Goal: Task Accomplishment & Management: Complete application form

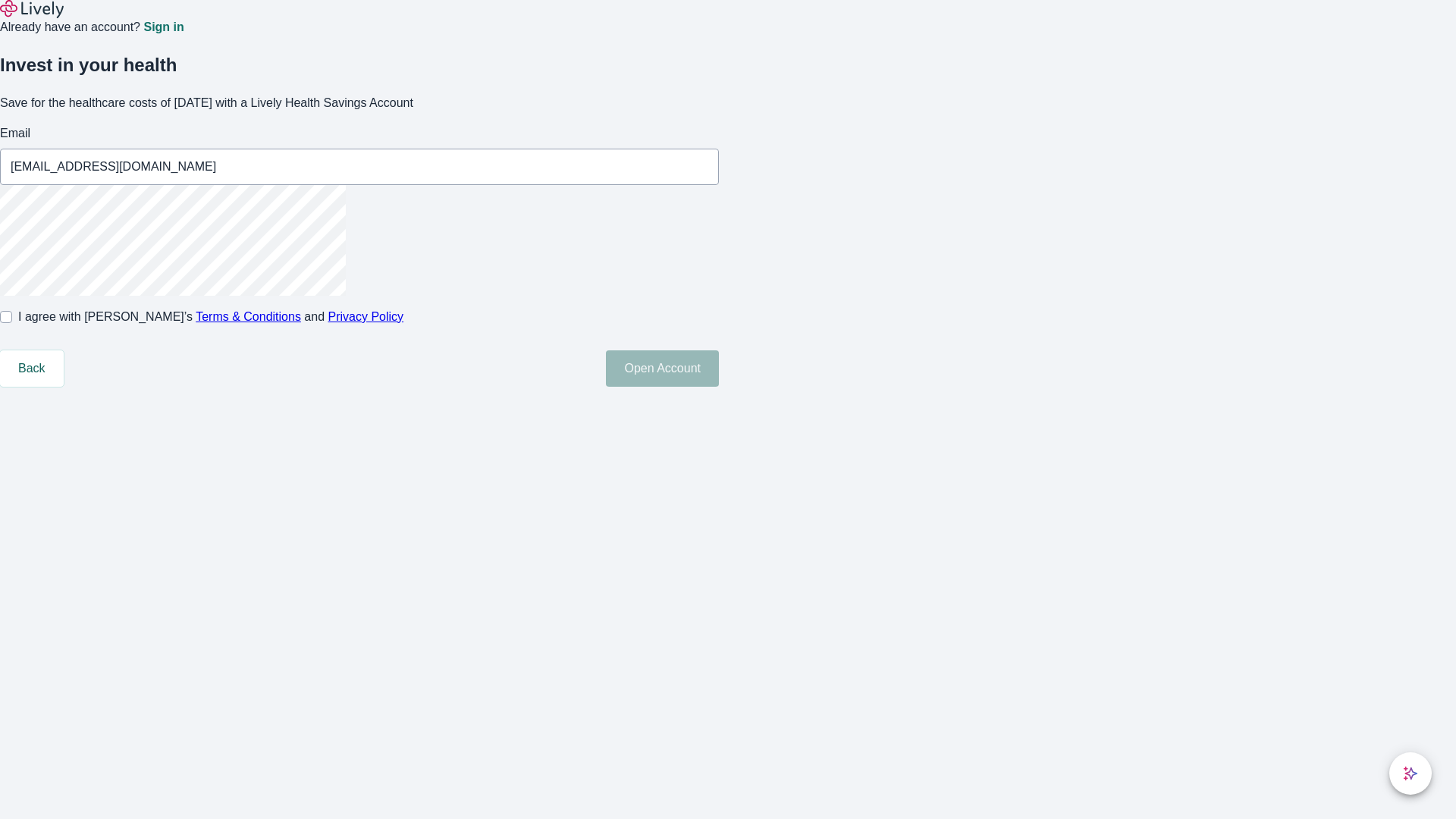
click at [12, 323] on input "I agree with Lively’s Terms & Conditions and Privacy Policy" at bounding box center [6, 316] width 12 height 12
checkbox input "true"
click at [719, 387] on button "Open Account" at bounding box center [663, 368] width 113 height 37
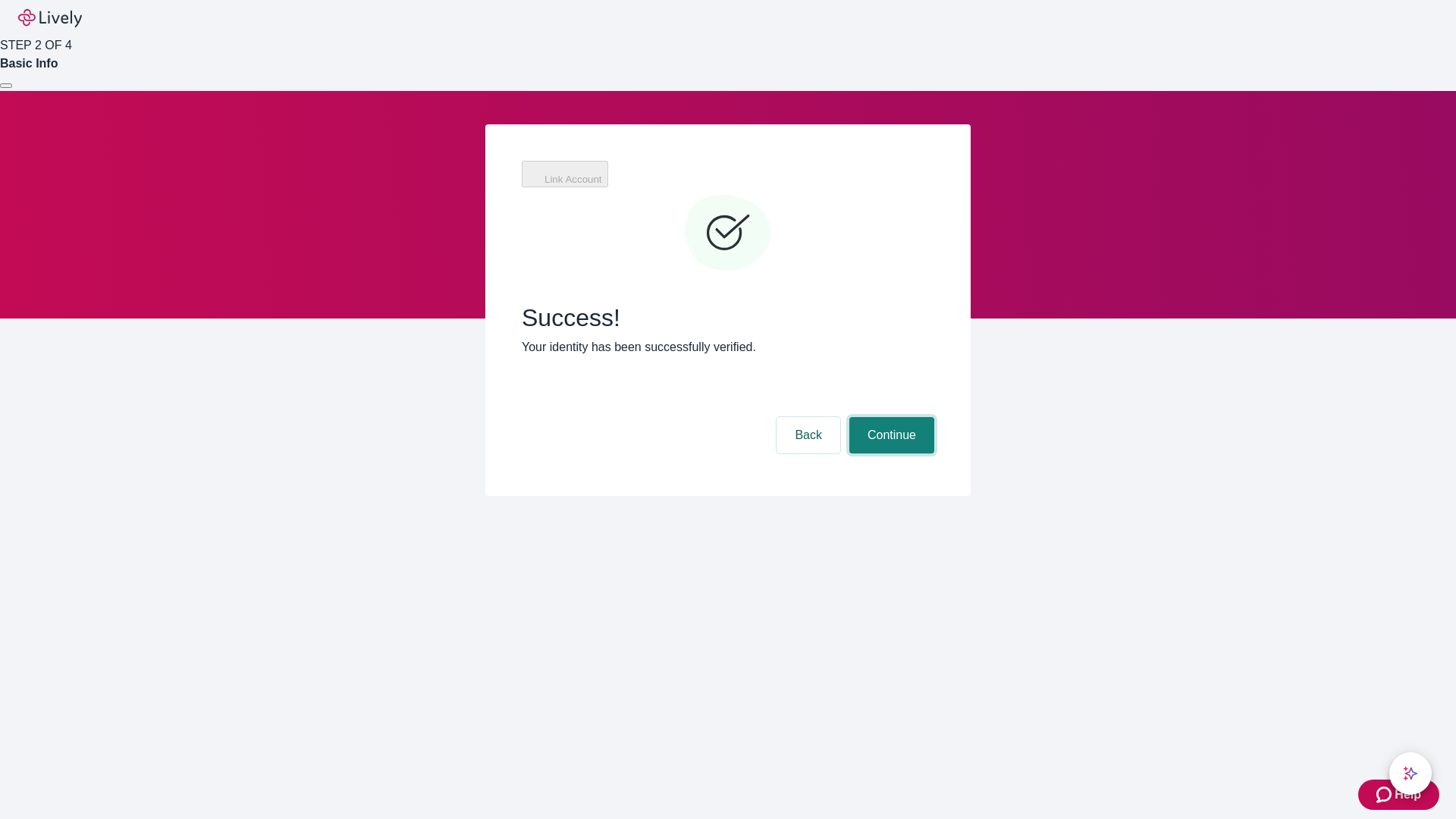
click at [889, 418] on button "Continue" at bounding box center [891, 435] width 85 height 37
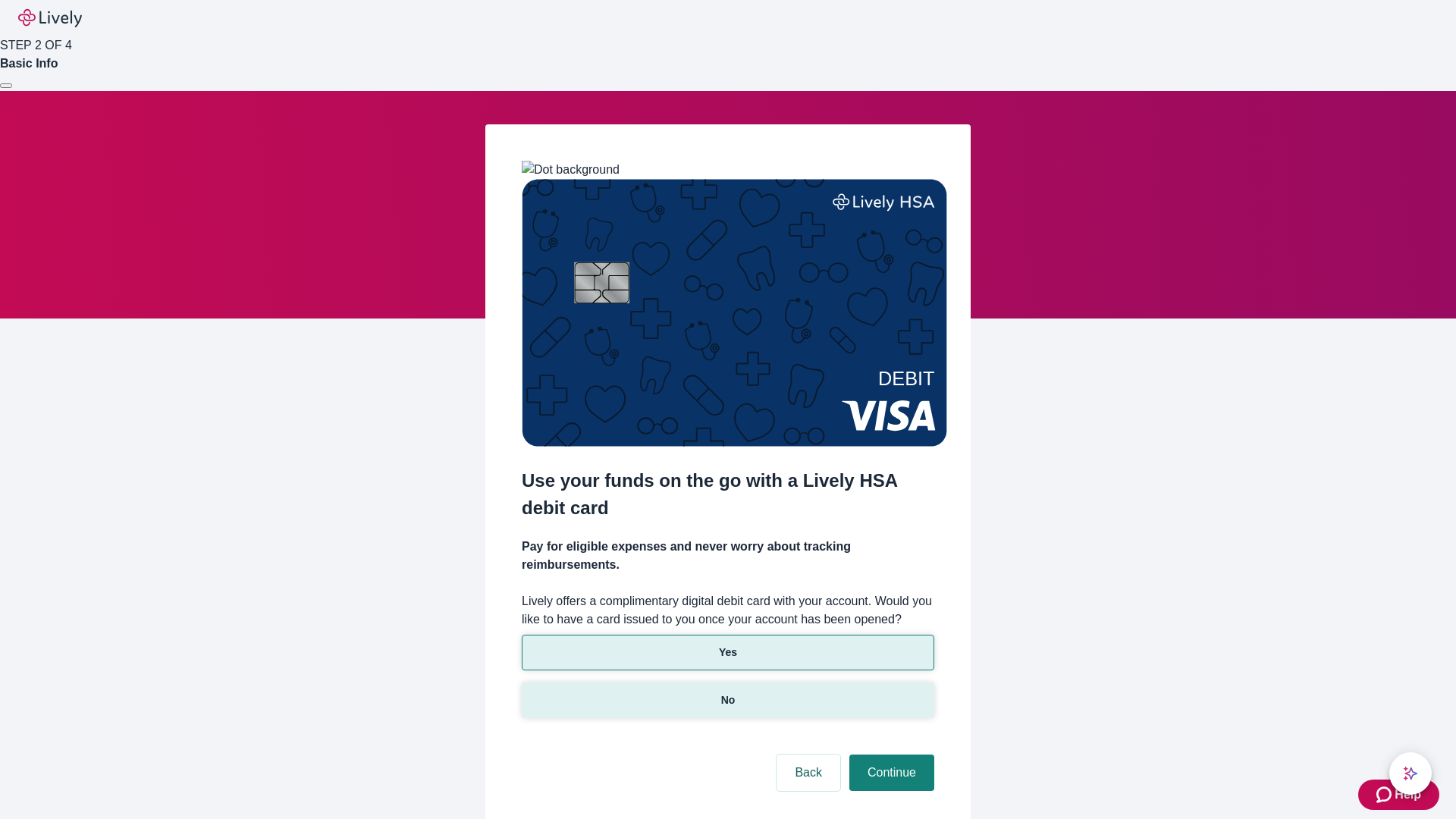
click at [727, 692] on p "No" at bounding box center [728, 700] width 14 height 16
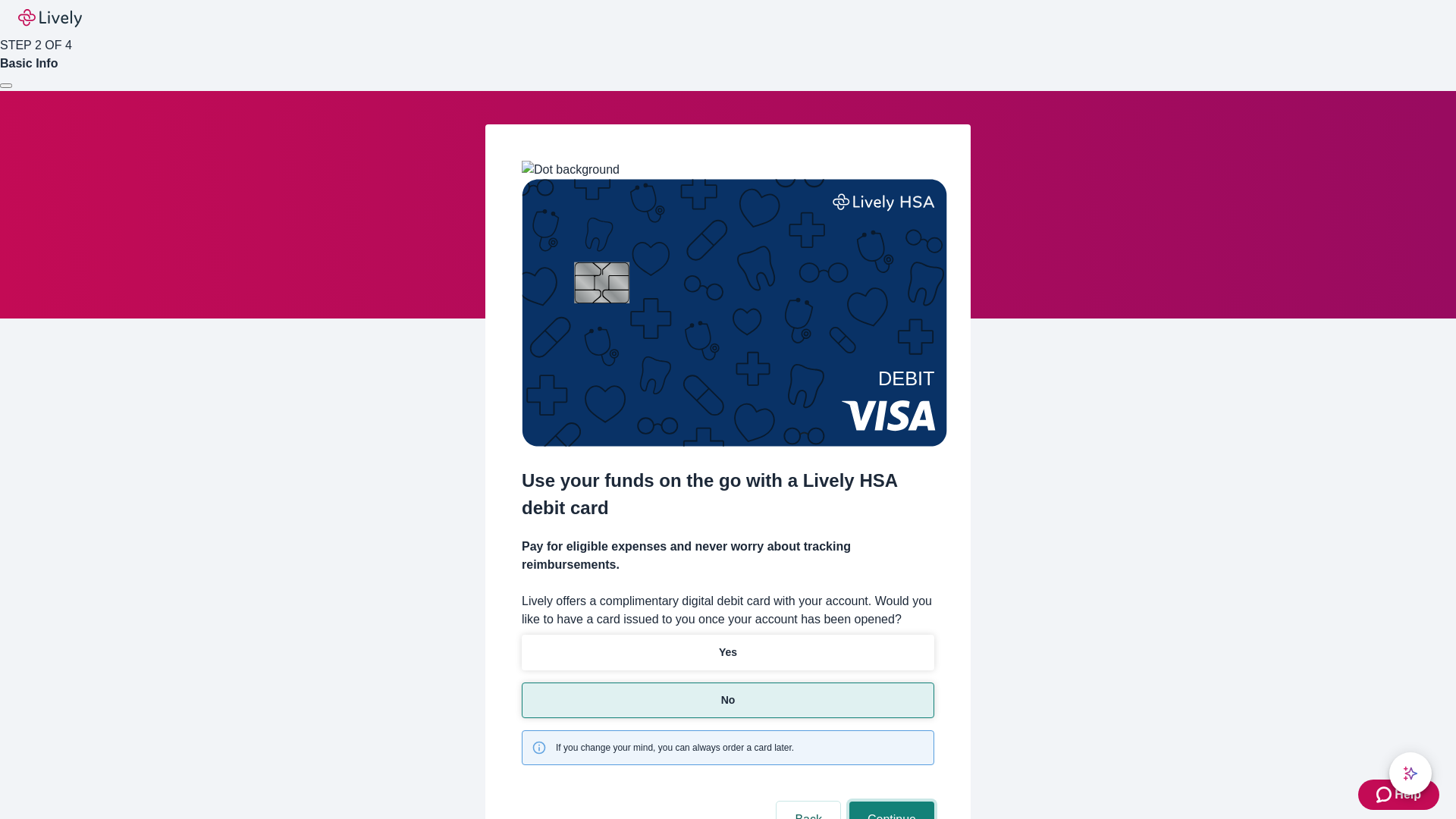
click at [889, 802] on button "Continue" at bounding box center [891, 820] width 85 height 37
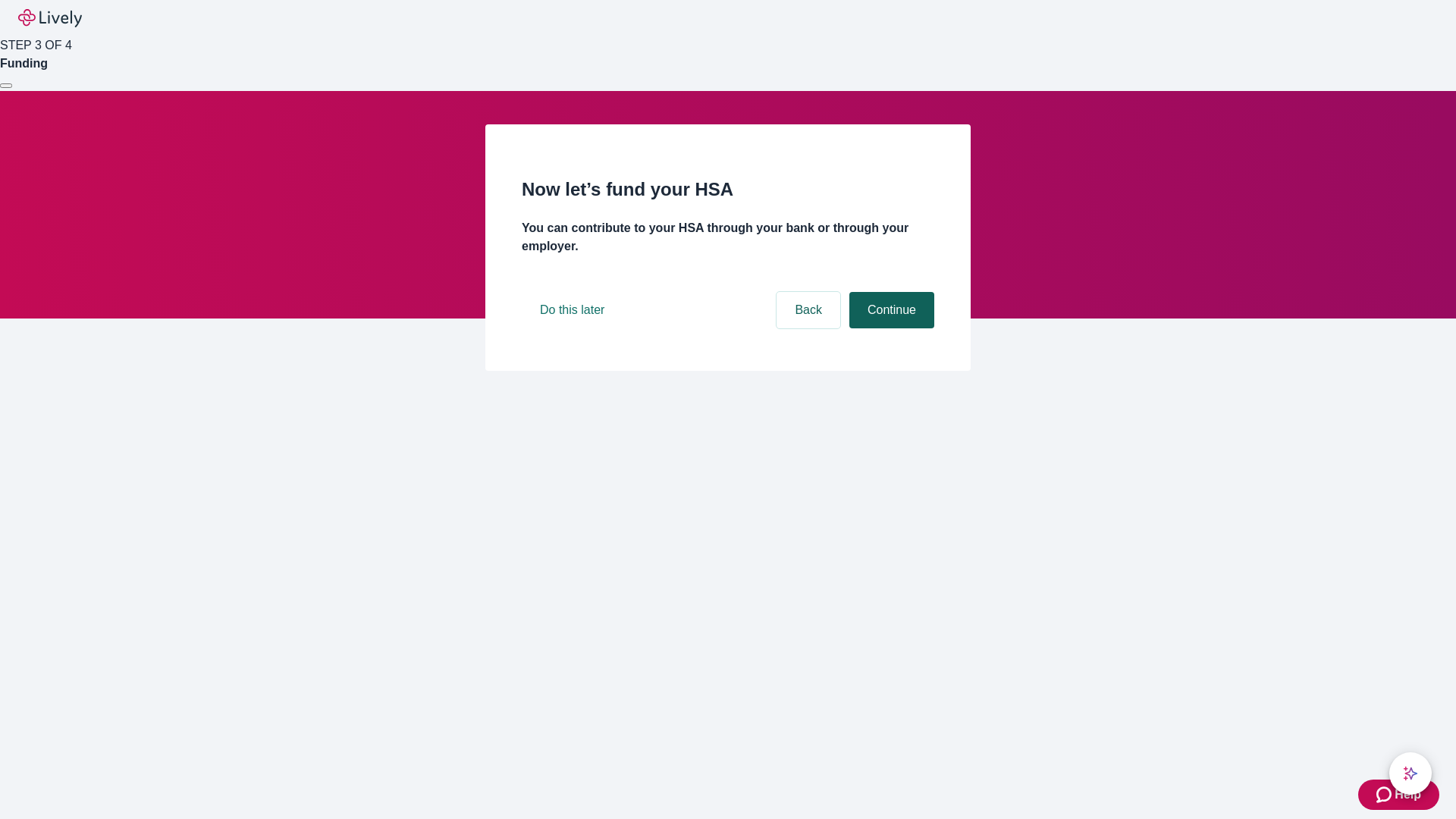
click at [889, 329] on button "Continue" at bounding box center [891, 310] width 85 height 37
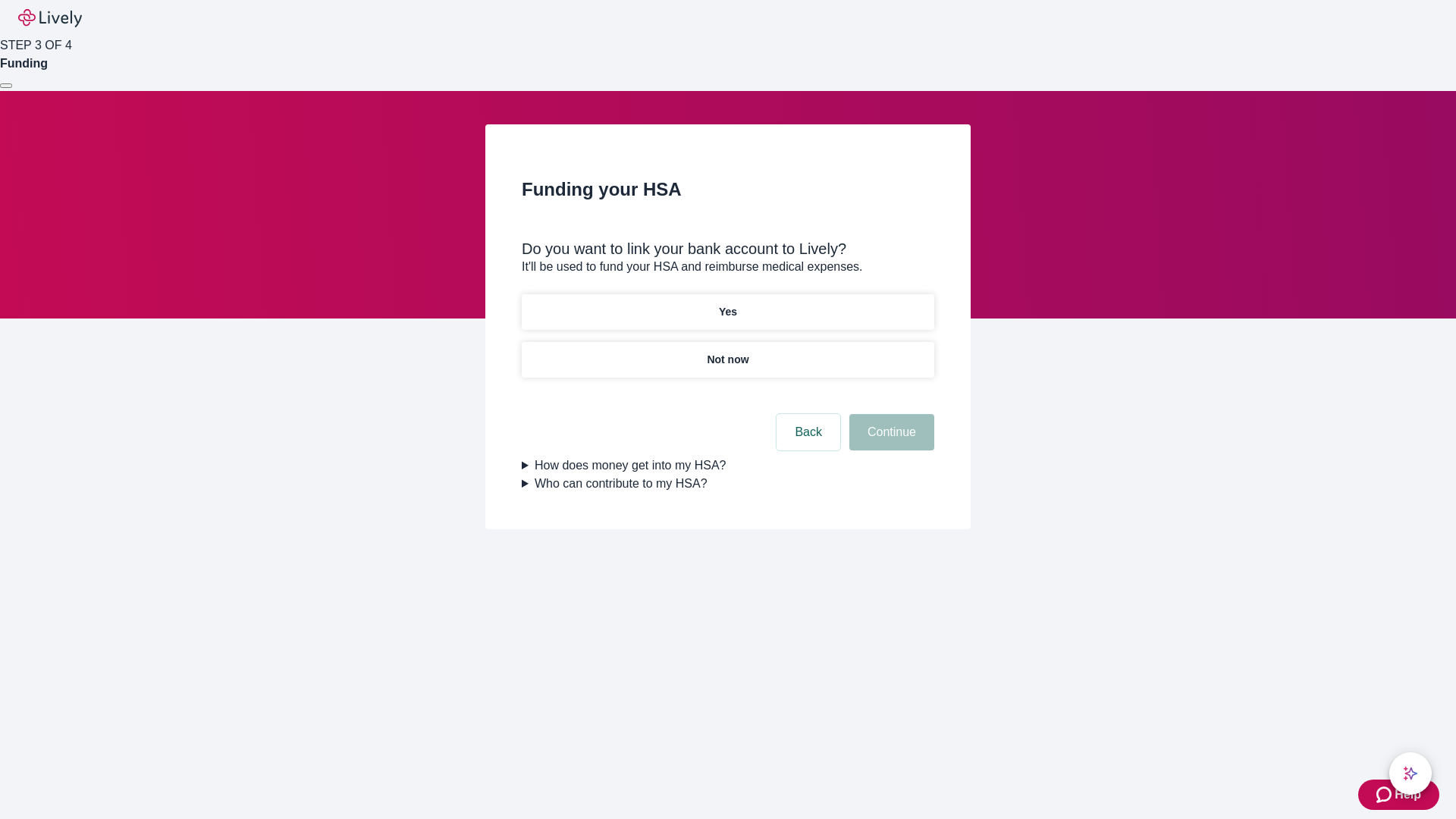
click at [727, 304] on p "Yes" at bounding box center [727, 312] width 18 height 16
click at [889, 415] on button "Continue" at bounding box center [891, 433] width 85 height 37
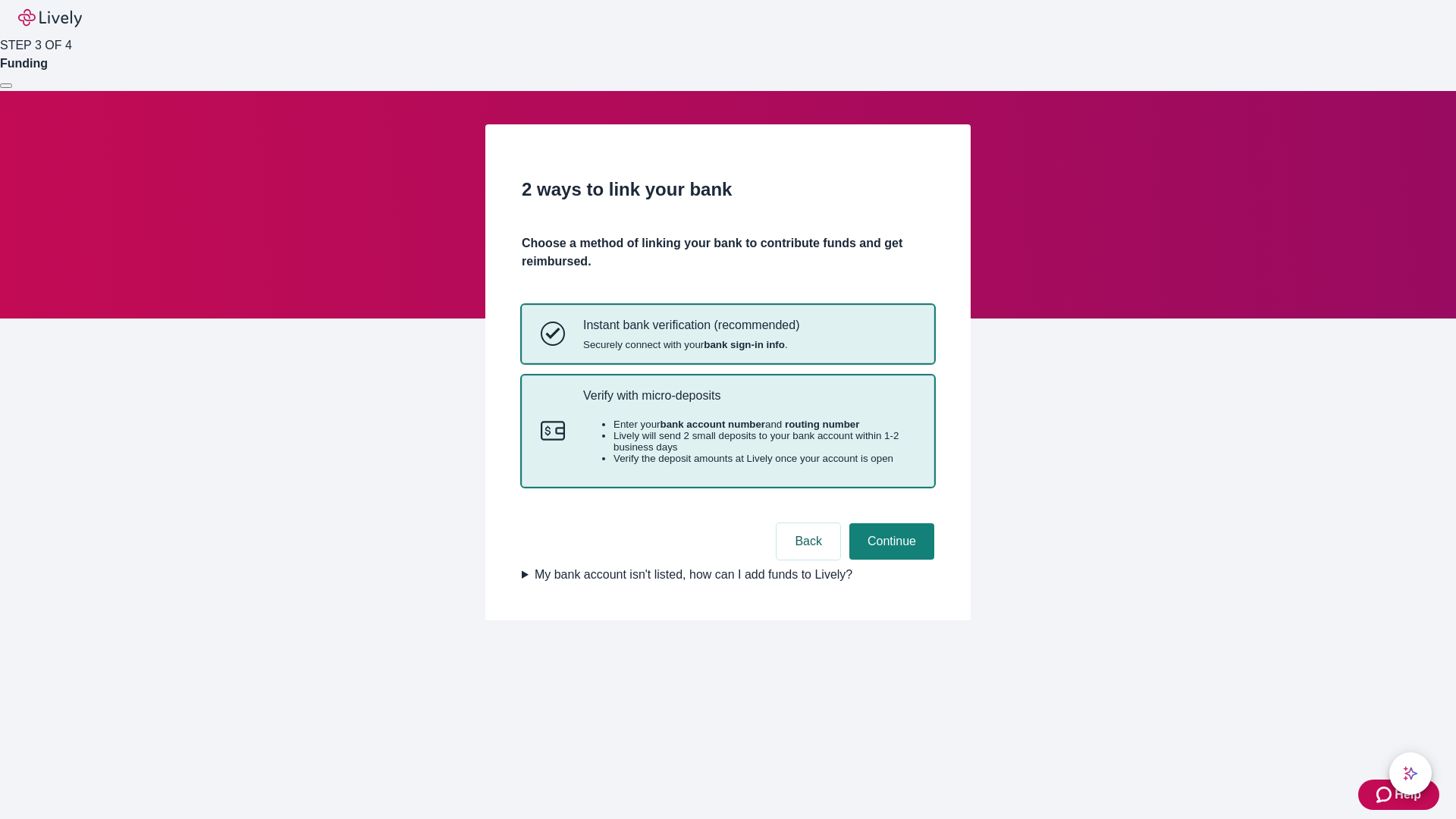
click at [749, 402] on p "Verify with micro-deposits" at bounding box center [750, 395] width 332 height 14
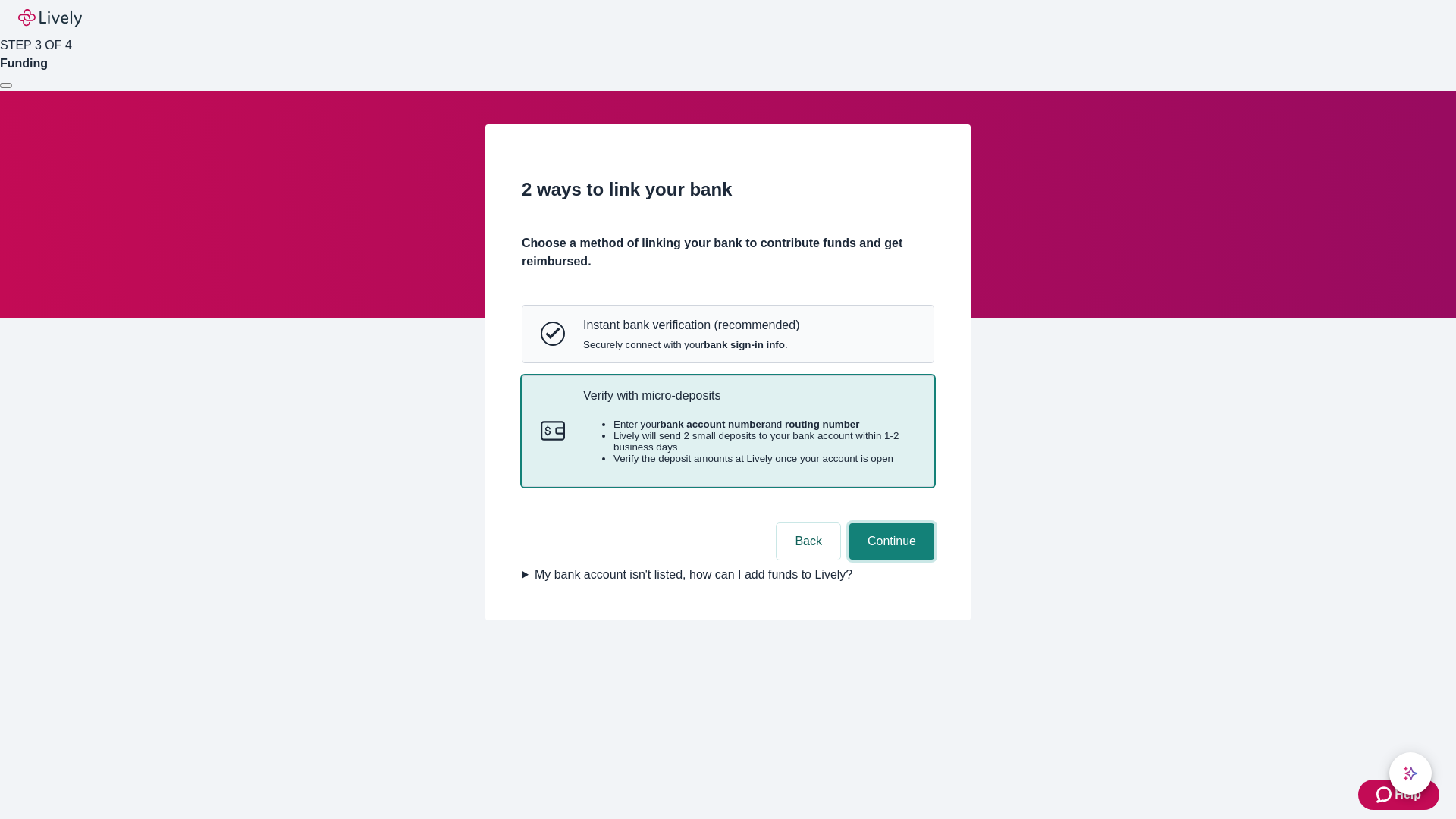
click at [889, 560] on button "Continue" at bounding box center [891, 541] width 85 height 37
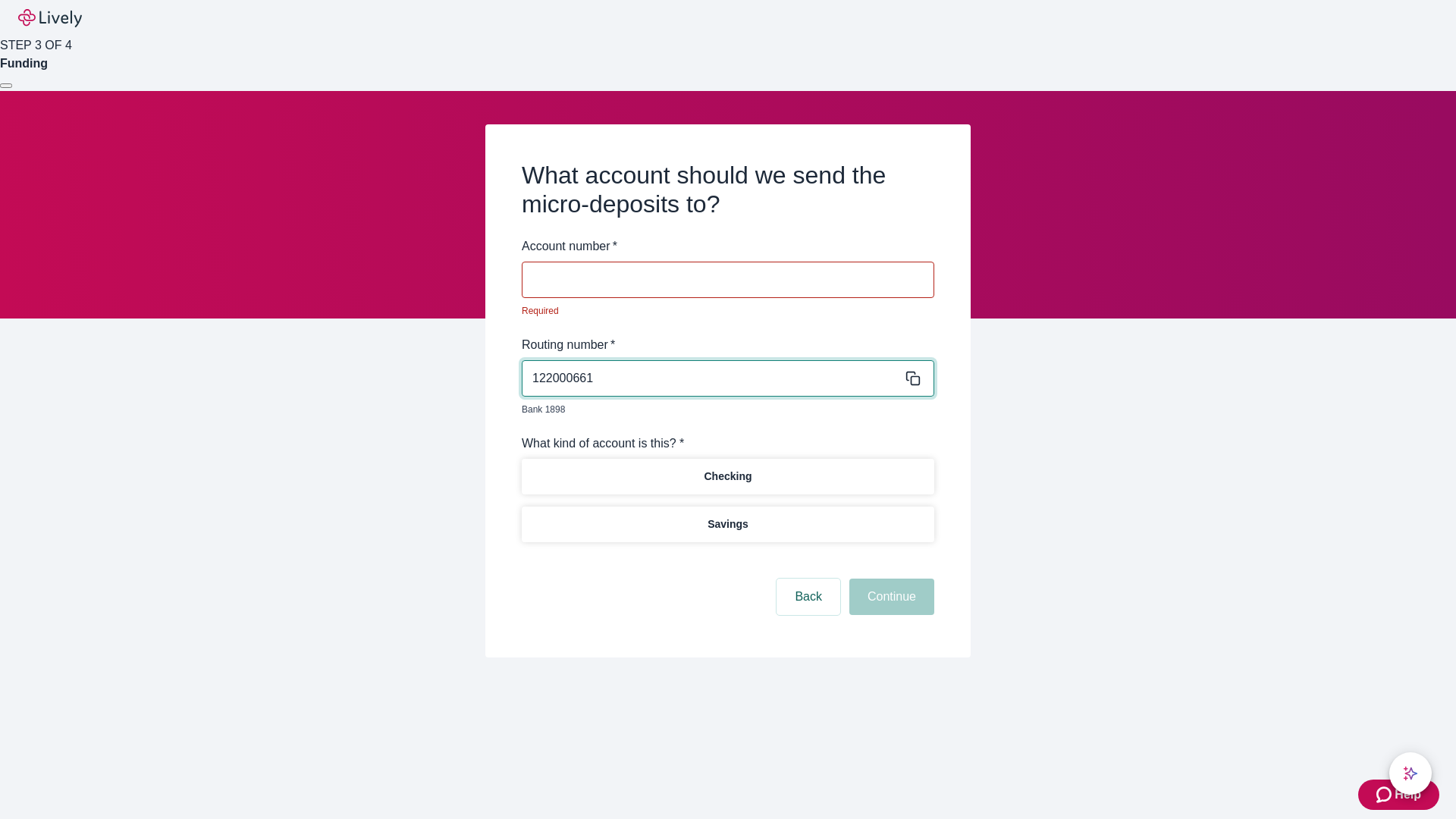
type input "122000661"
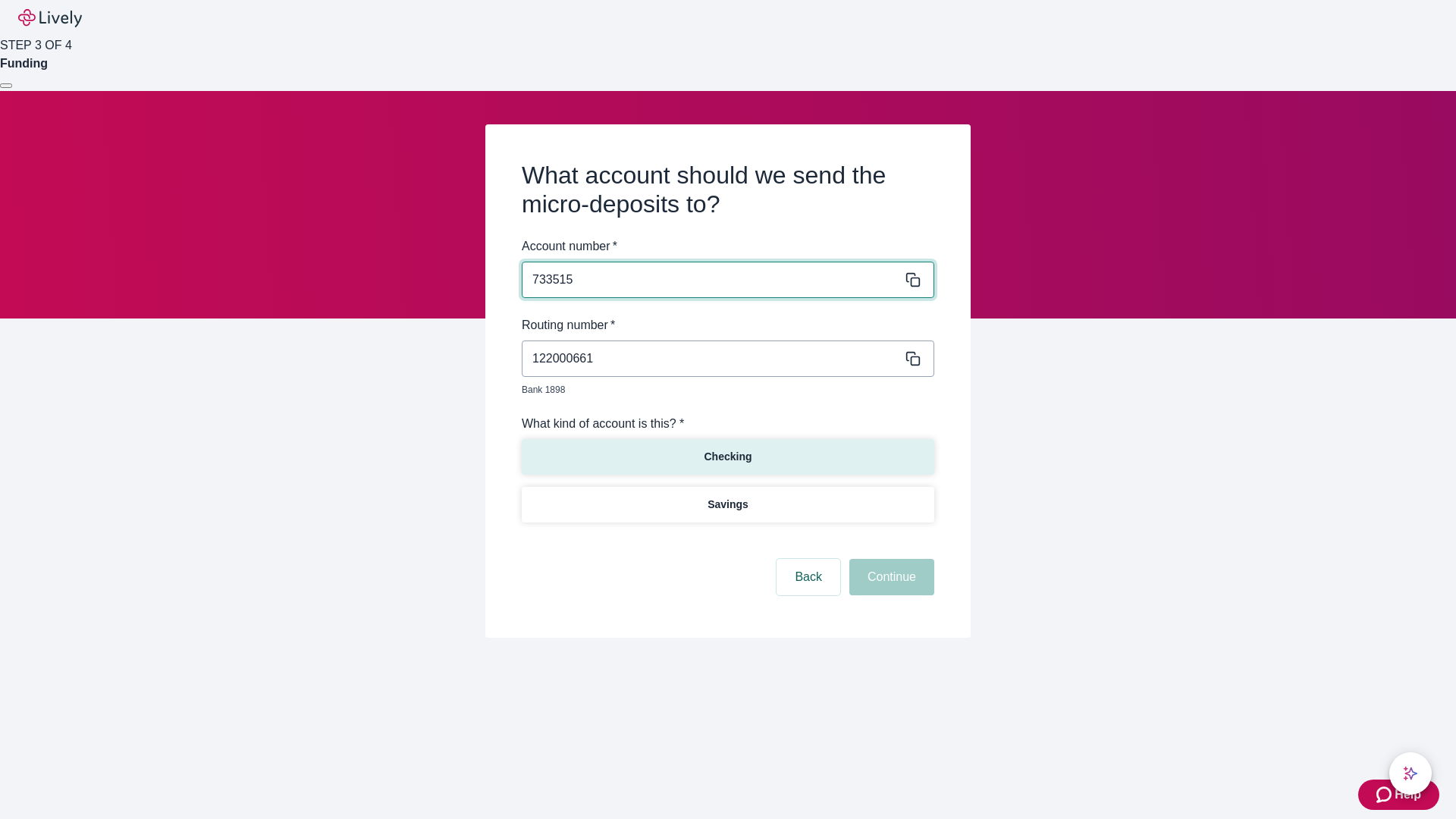
type input "733515"
click at [727, 449] on p "Checking" at bounding box center [727, 456] width 48 height 16
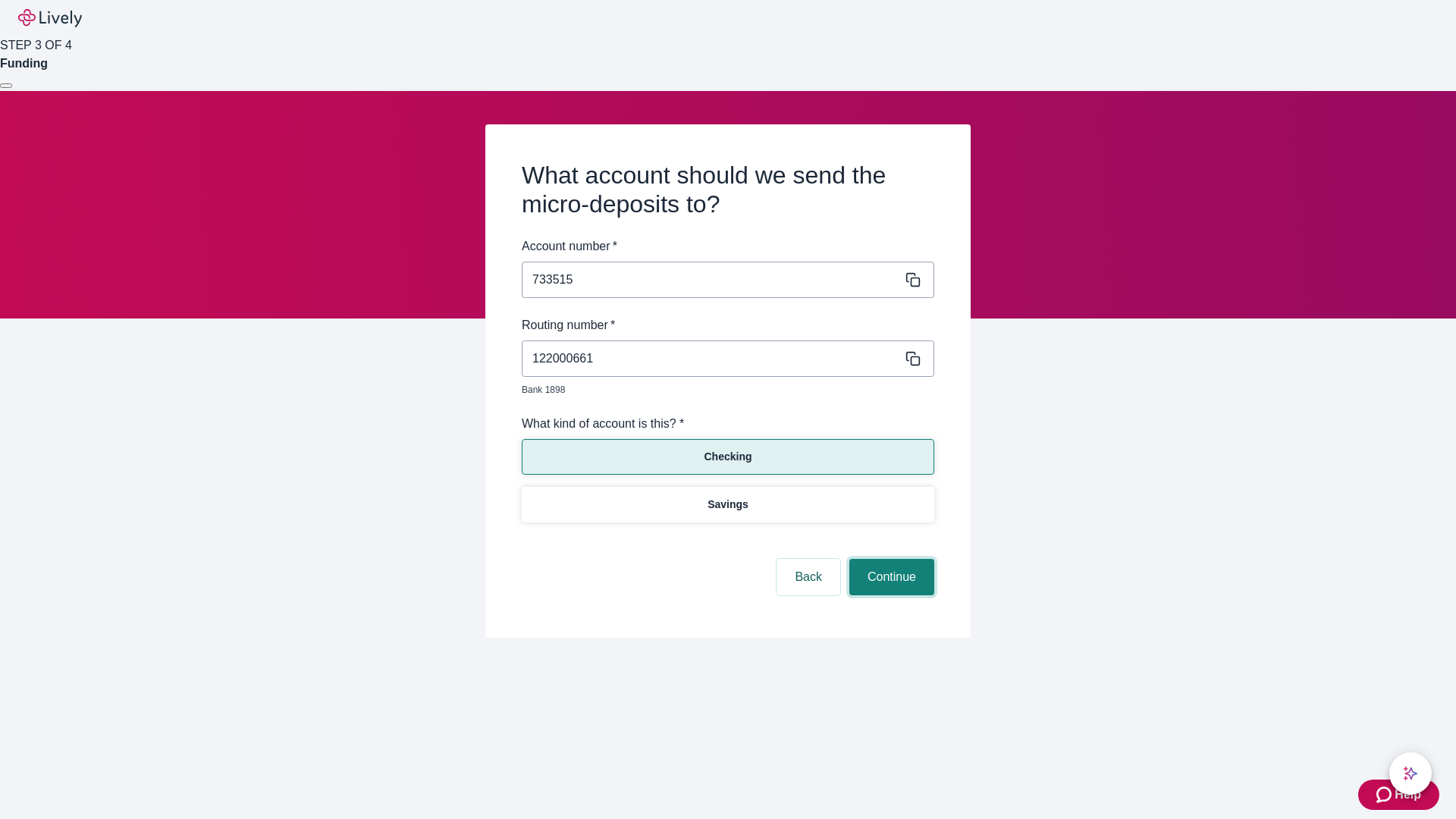
click at [889, 560] on button "Continue" at bounding box center [891, 577] width 85 height 37
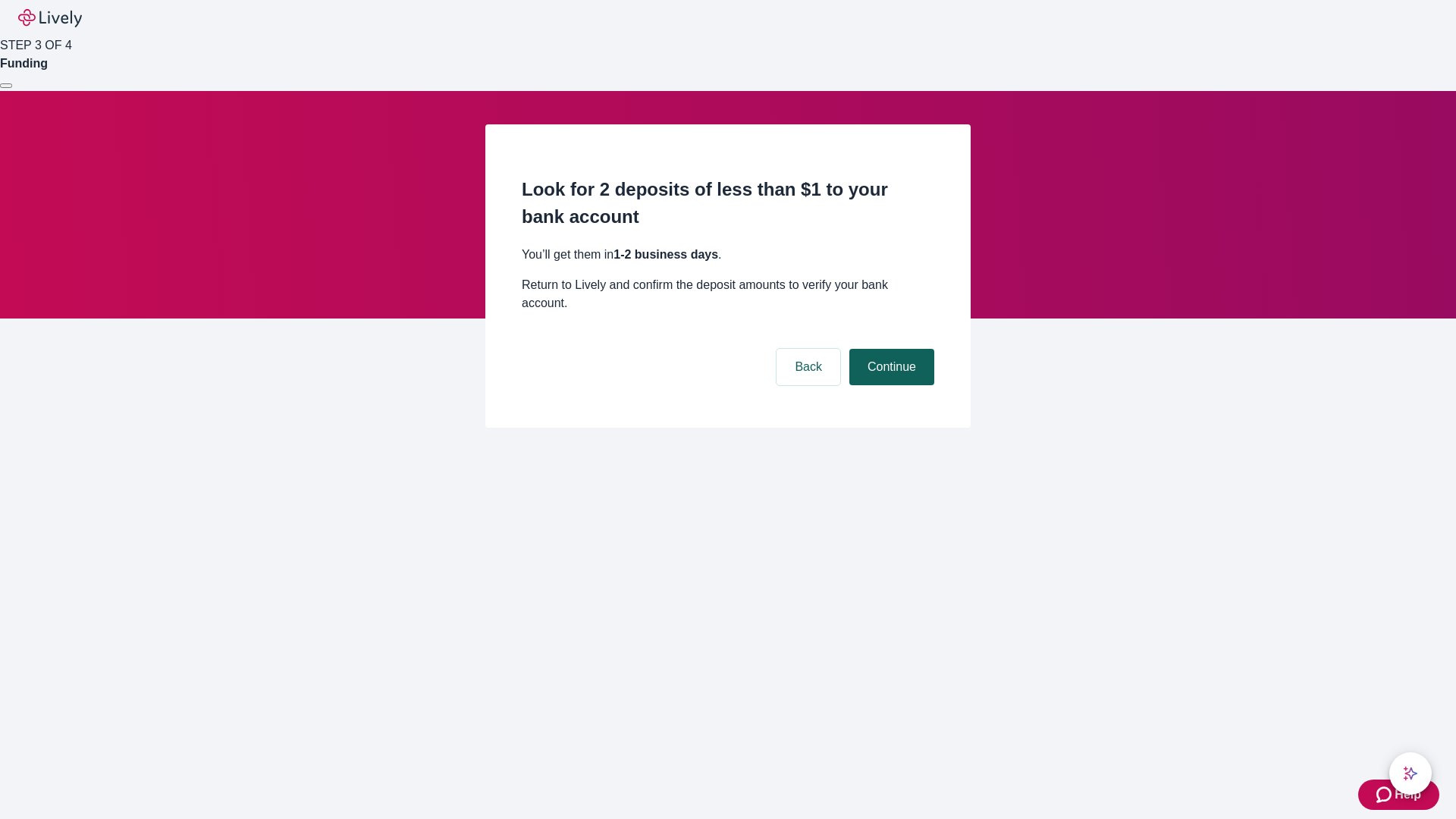
click at [889, 349] on button "Continue" at bounding box center [891, 367] width 85 height 37
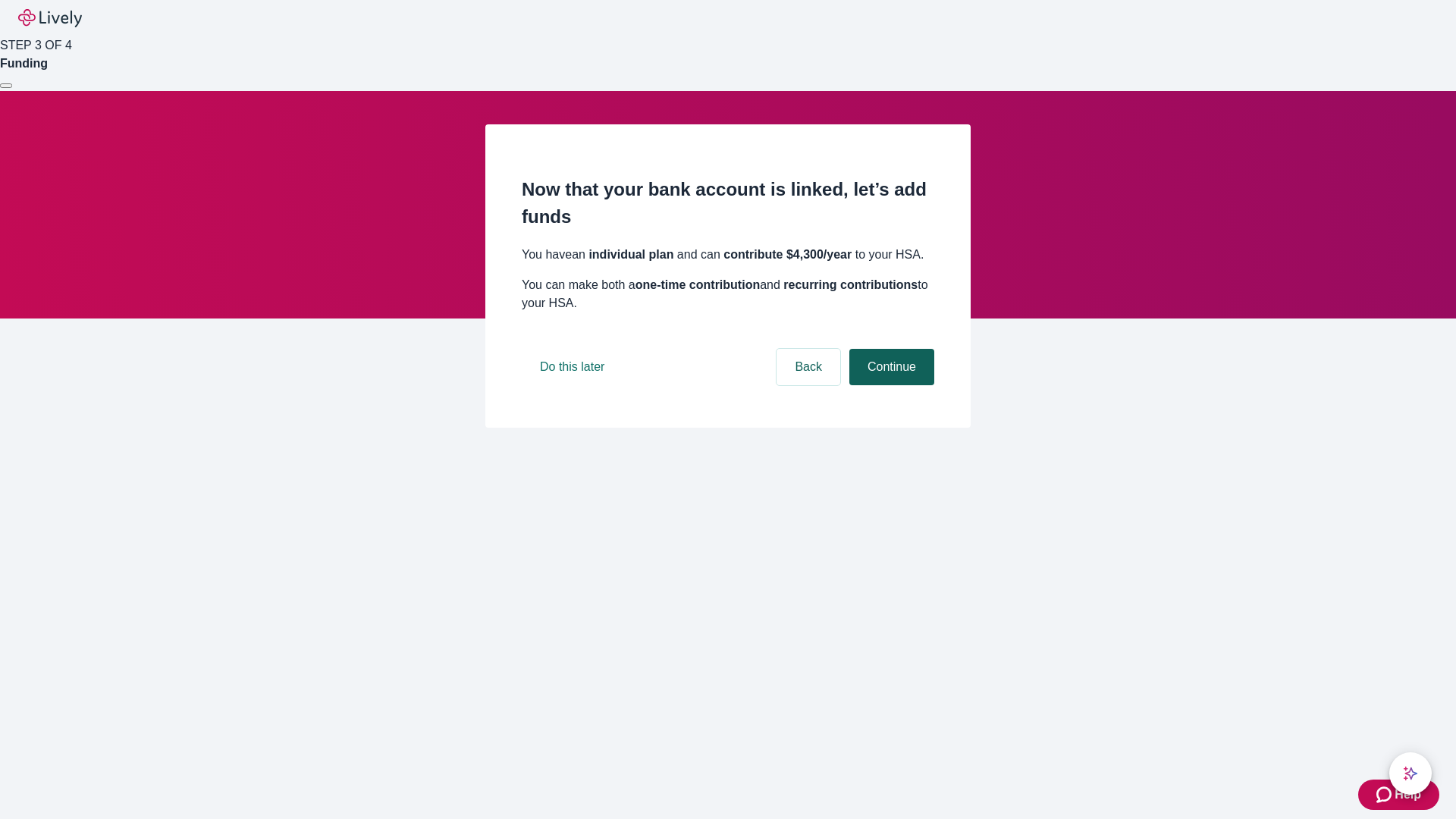
click at [889, 385] on button "Continue" at bounding box center [891, 367] width 85 height 37
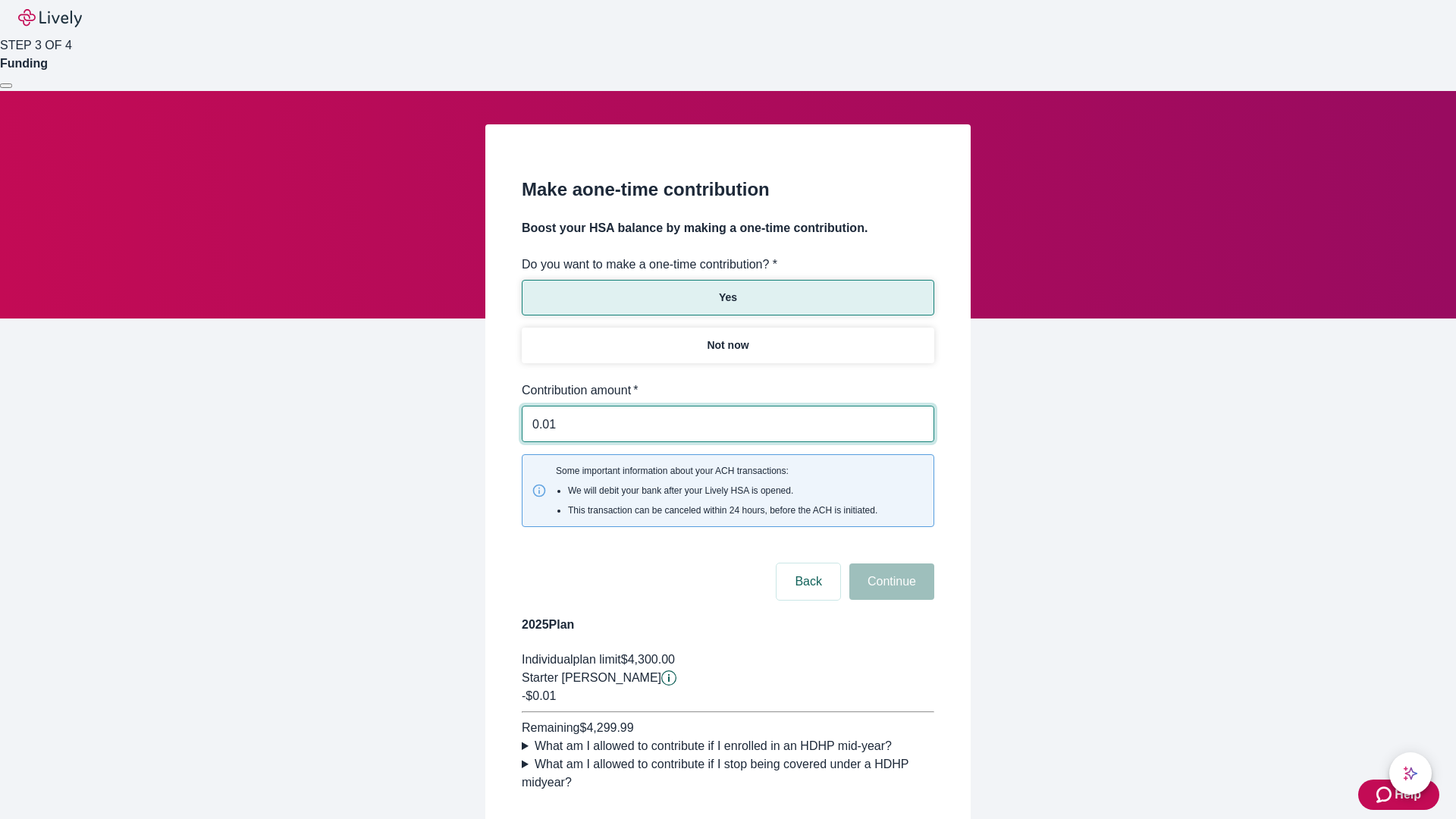
type input "0.01"
click at [889, 564] on button "Continue" at bounding box center [891, 582] width 85 height 37
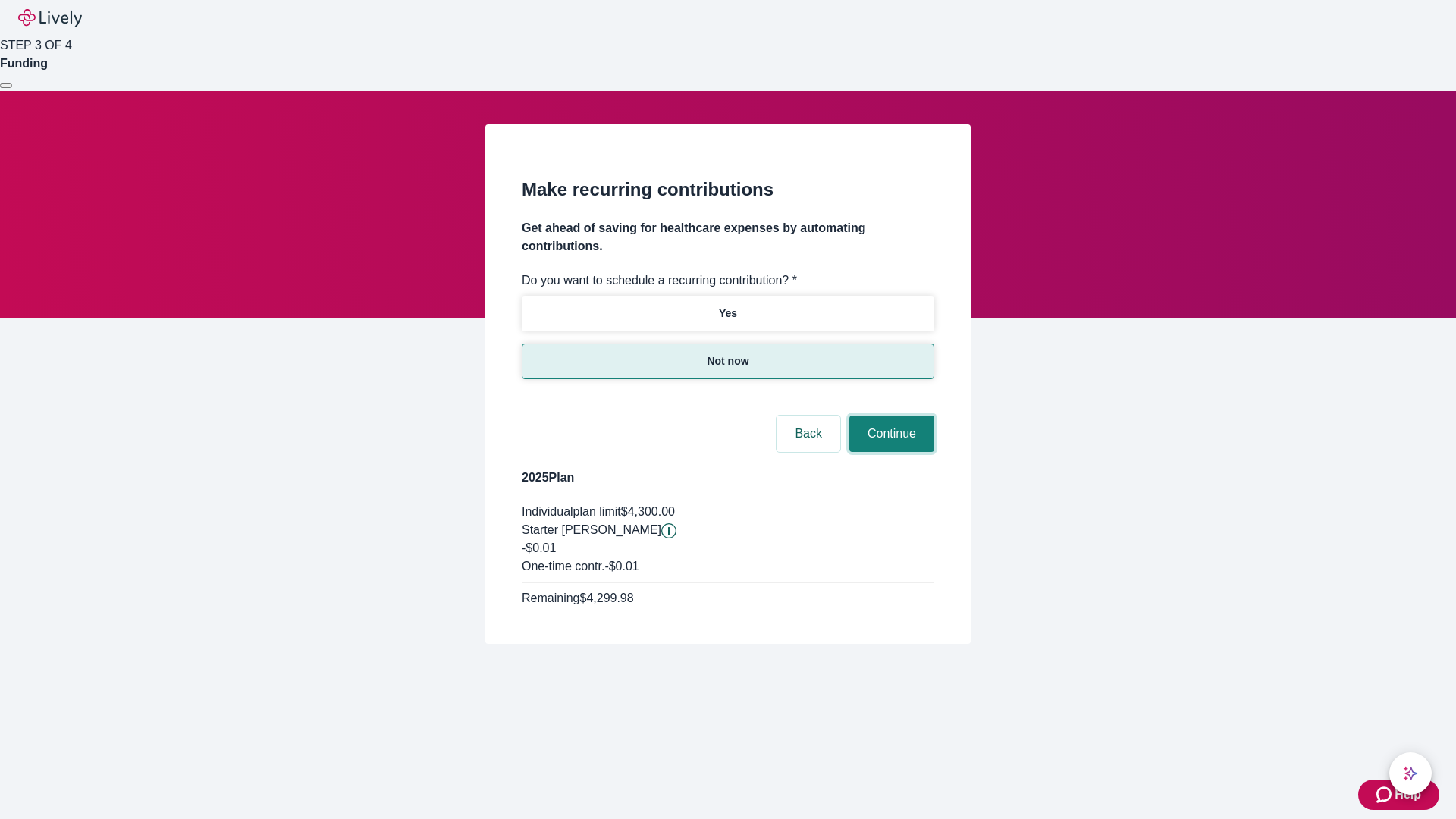
click at [889, 416] on button "Continue" at bounding box center [891, 434] width 85 height 37
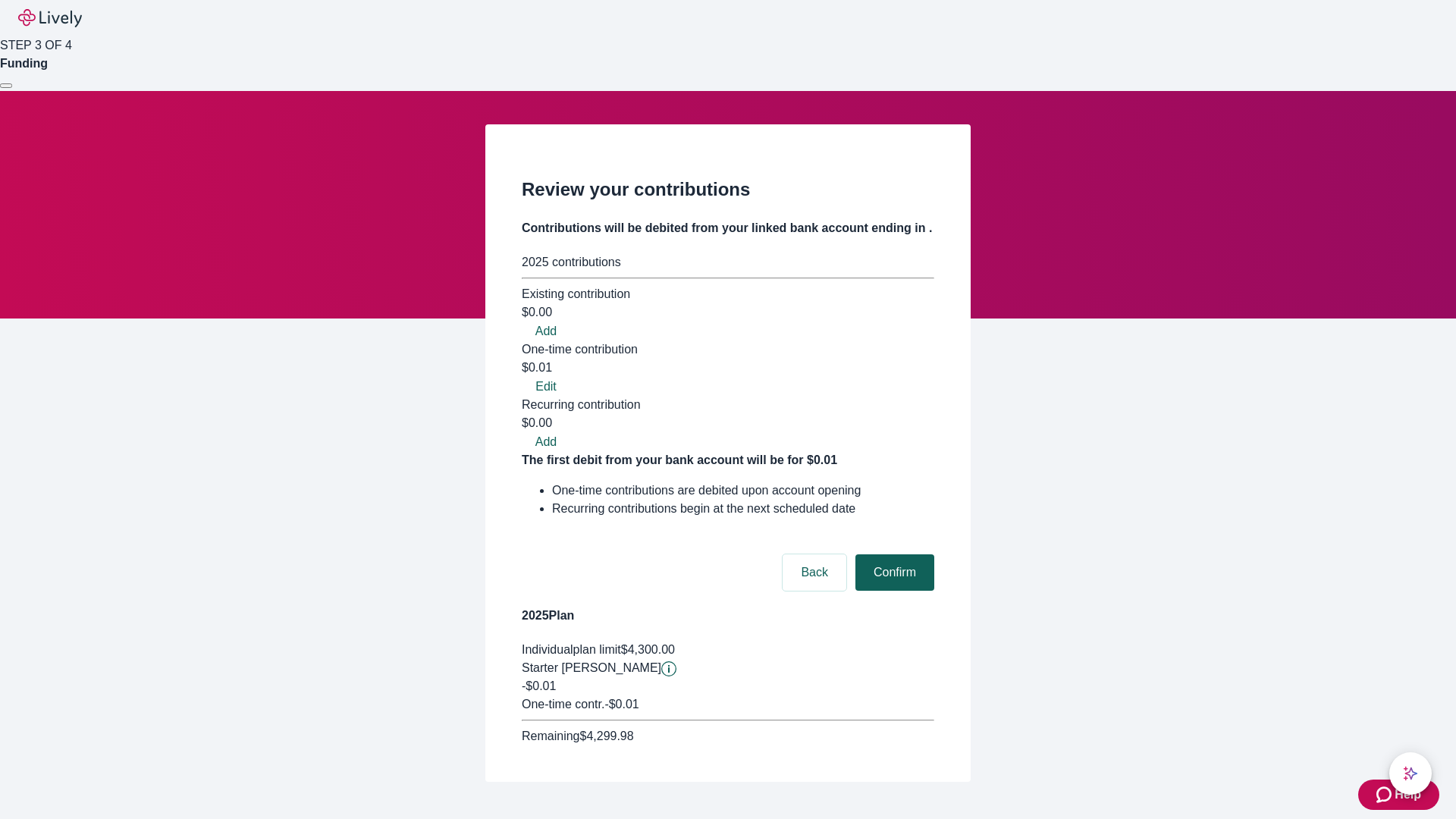
click at [892, 555] on button "Confirm" at bounding box center [895, 572] width 79 height 37
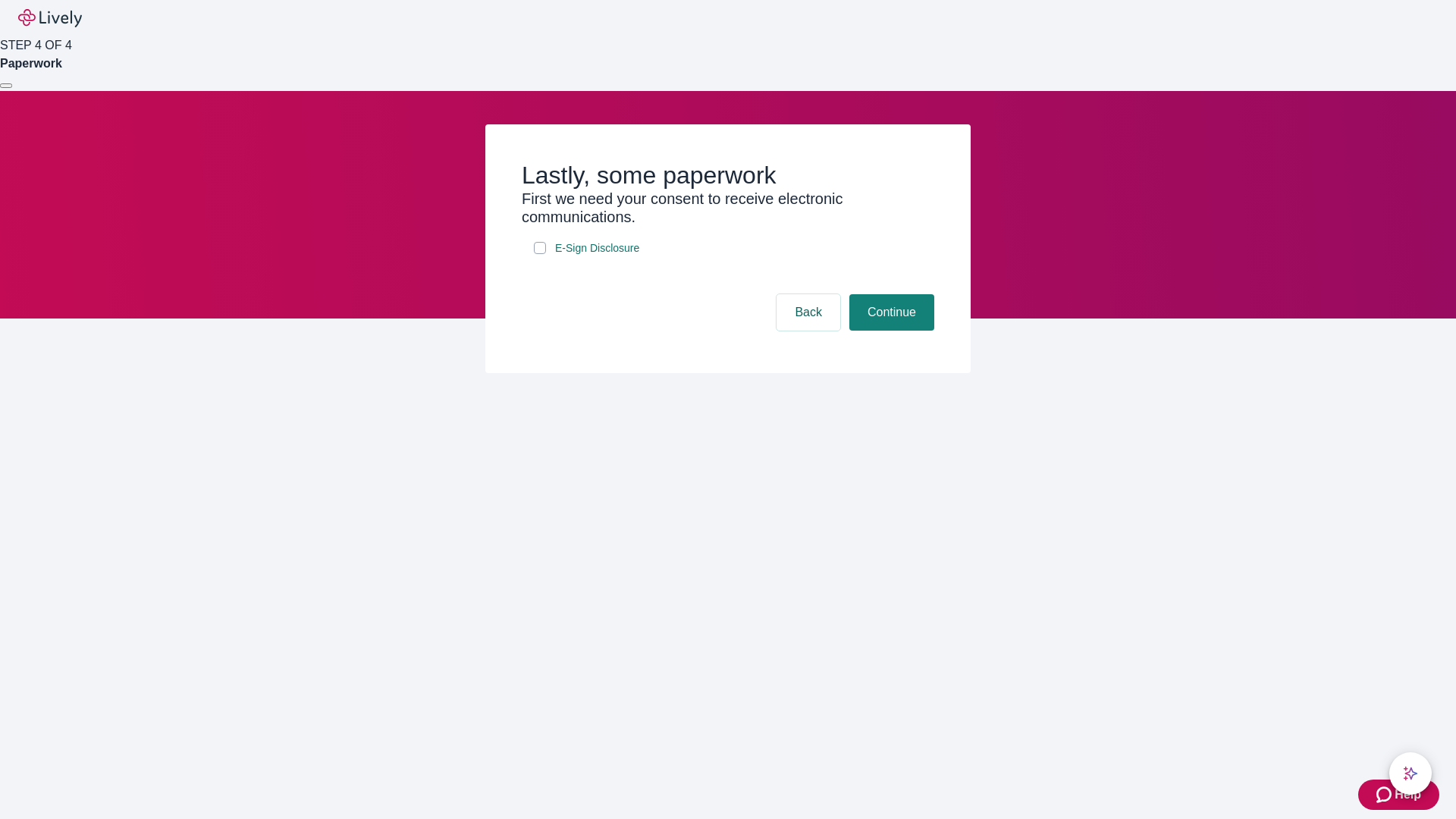
click at [540, 254] on input "E-Sign Disclosure" at bounding box center [539, 247] width 12 height 12
checkbox input "true"
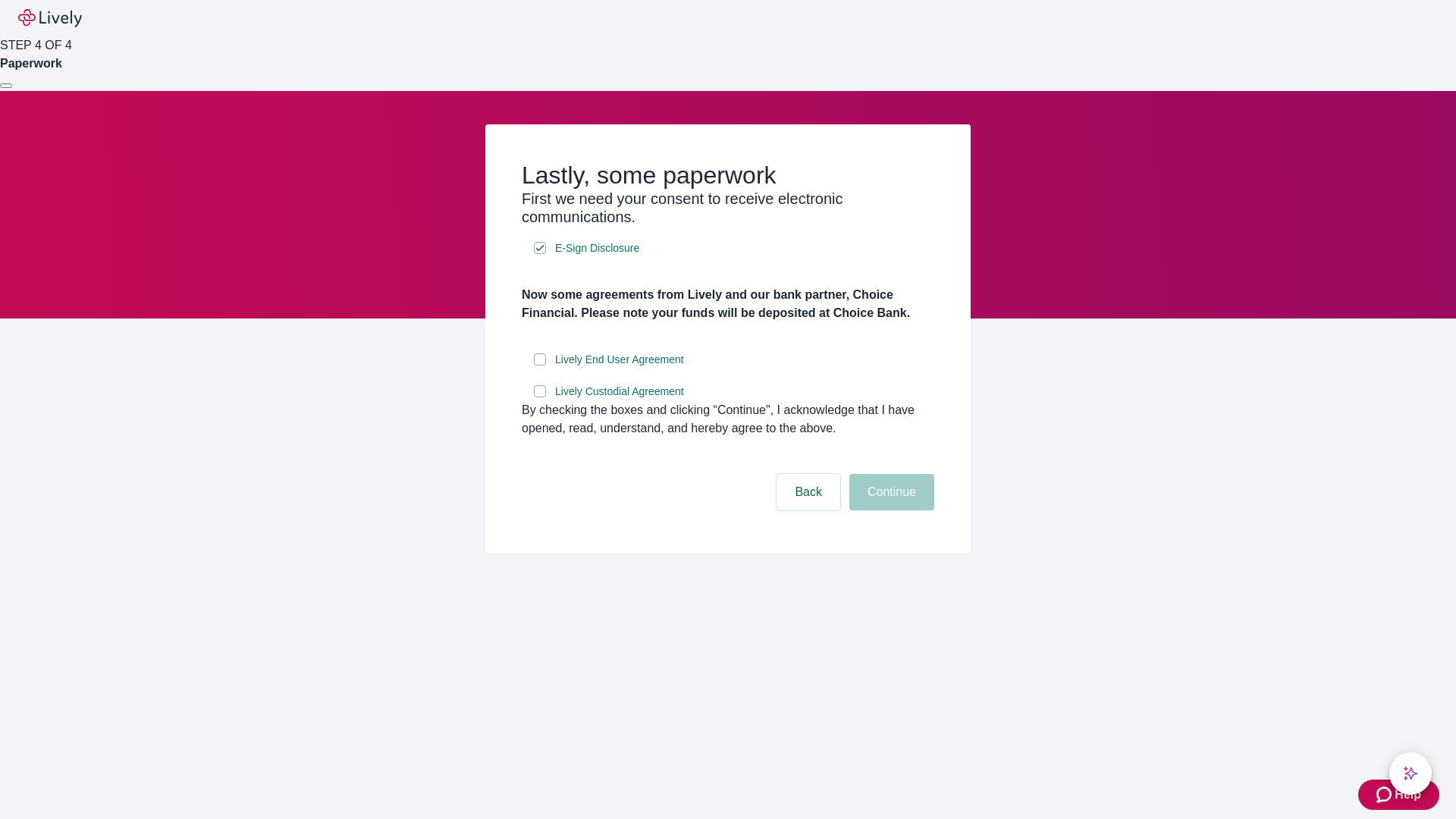
click at [540, 366] on input "Lively End User Agreement" at bounding box center [539, 359] width 12 height 12
checkbox input "true"
click at [540, 398] on input "Lively Custodial Agreement" at bounding box center [539, 391] width 12 height 12
checkbox input "true"
click at [889, 510] on button "Continue" at bounding box center [891, 492] width 85 height 37
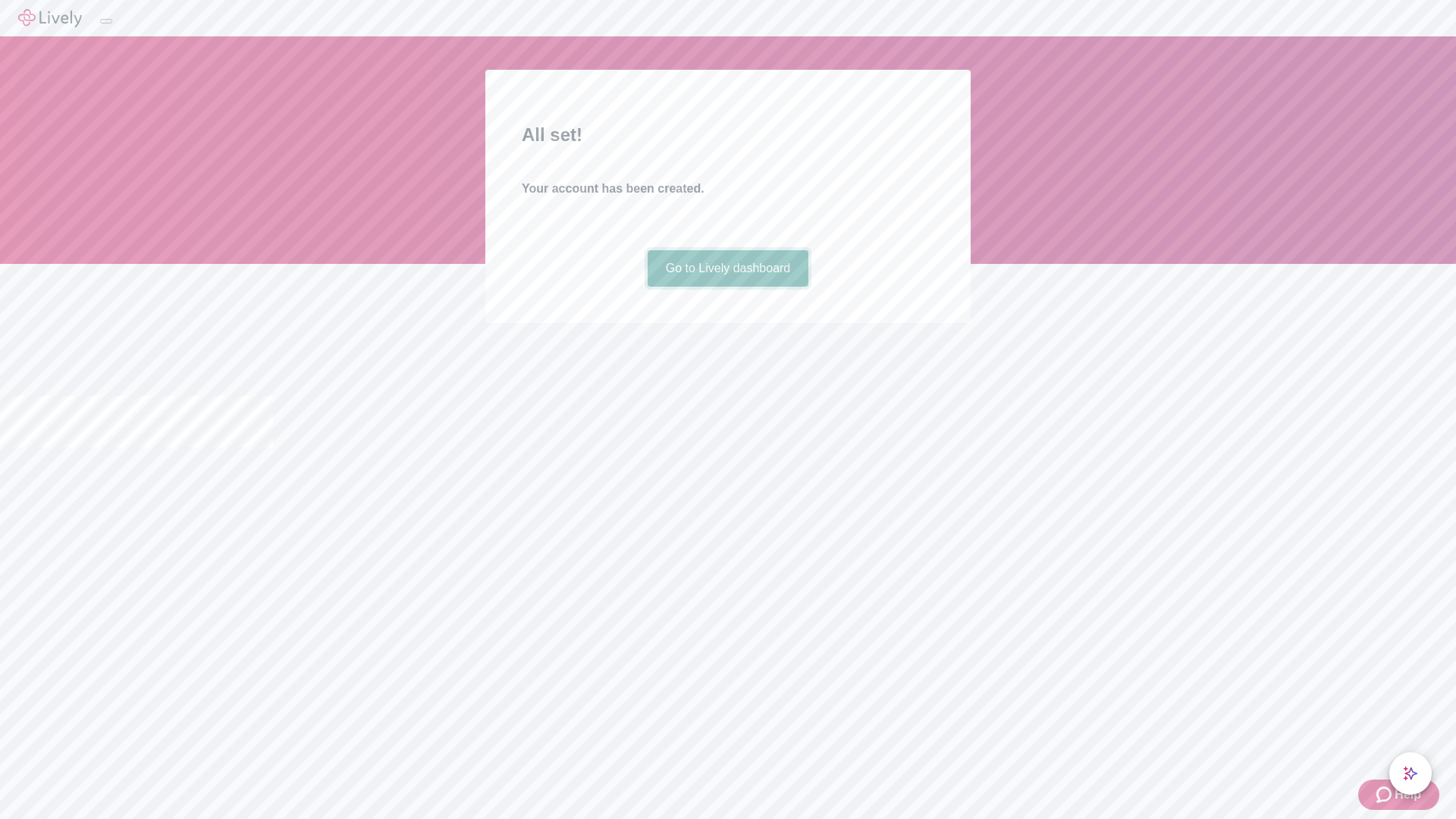
click at [727, 287] on link "Go to Lively dashboard" at bounding box center [728, 268] width 161 height 37
